Goal: Navigation & Orientation: Understand site structure

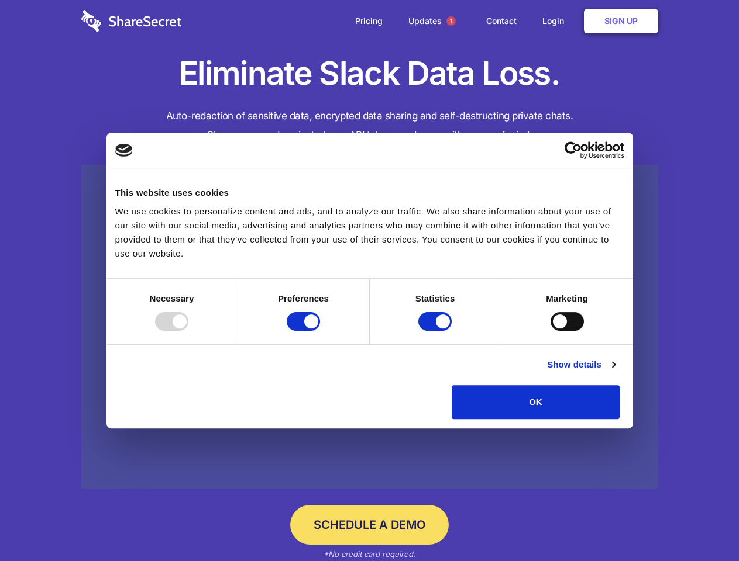
click at [188, 331] on div at bounding box center [171, 321] width 33 height 19
click at [320, 331] on input "Preferences" at bounding box center [303, 321] width 33 height 19
checkbox input "false"
click at [436, 331] on input "Statistics" at bounding box center [434, 321] width 33 height 19
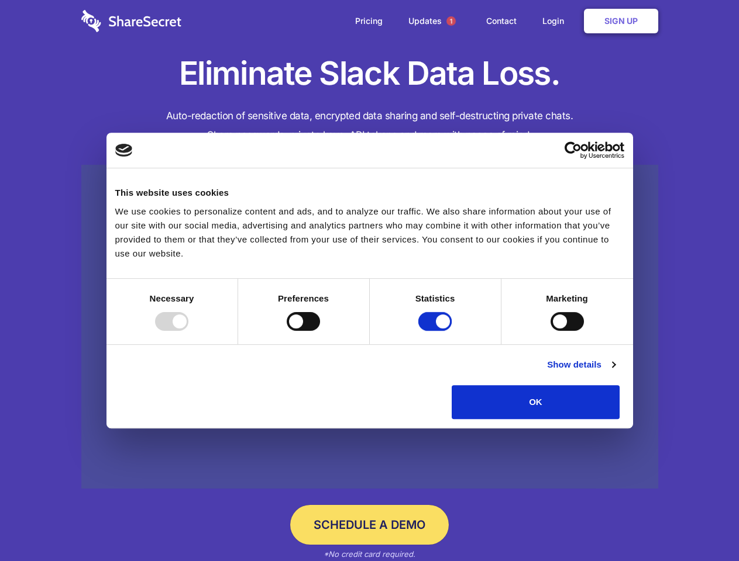
checkbox input "false"
click at [550, 331] on input "Marketing" at bounding box center [566, 321] width 33 height 19
checkbox input "true"
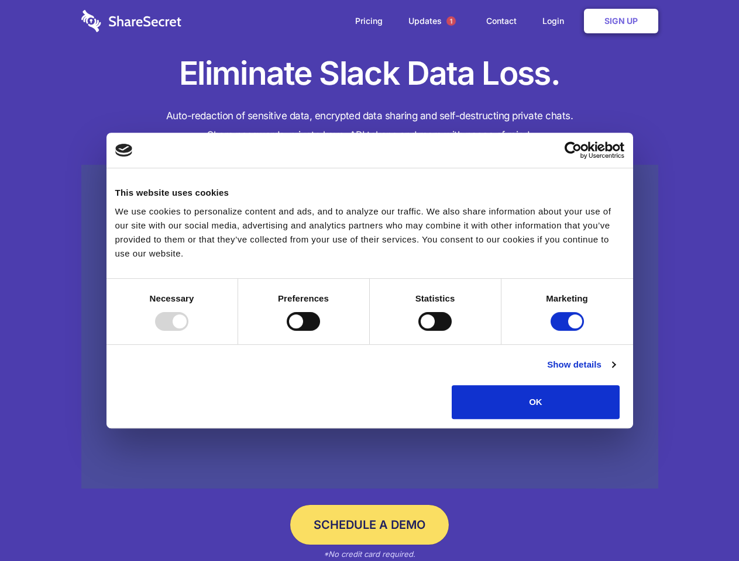
click at [615, 372] on link "Show details" at bounding box center [581, 365] width 68 height 14
